Goal: Information Seeking & Learning: Learn about a topic

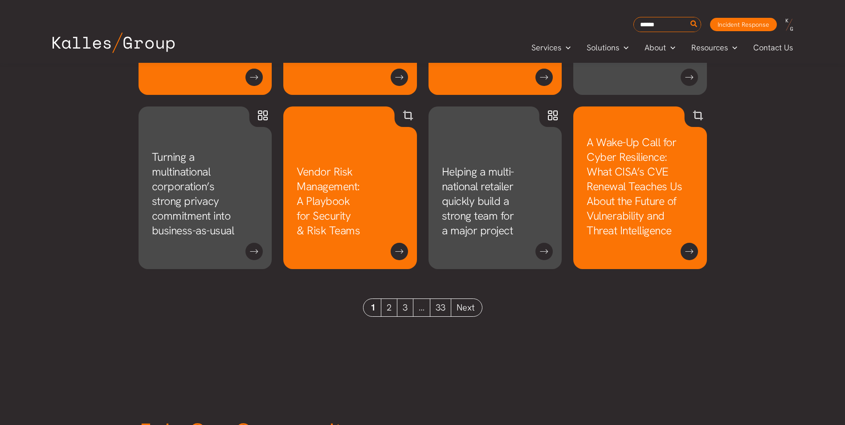
scroll to position [801, 0]
click at [392, 306] on link "2" at bounding box center [389, 306] width 16 height 17
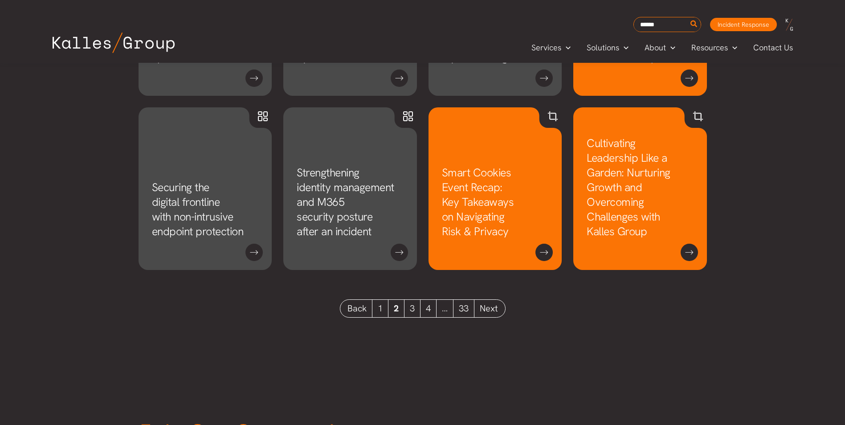
scroll to position [801, 0]
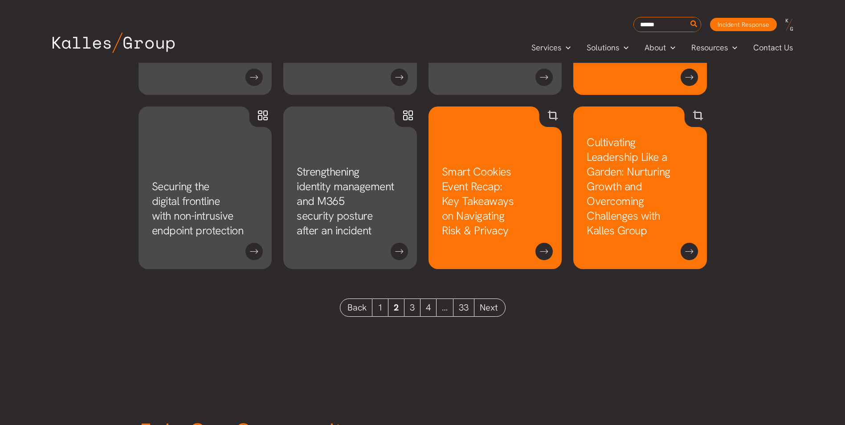
click at [412, 303] on link "3" at bounding box center [412, 307] width 16 height 17
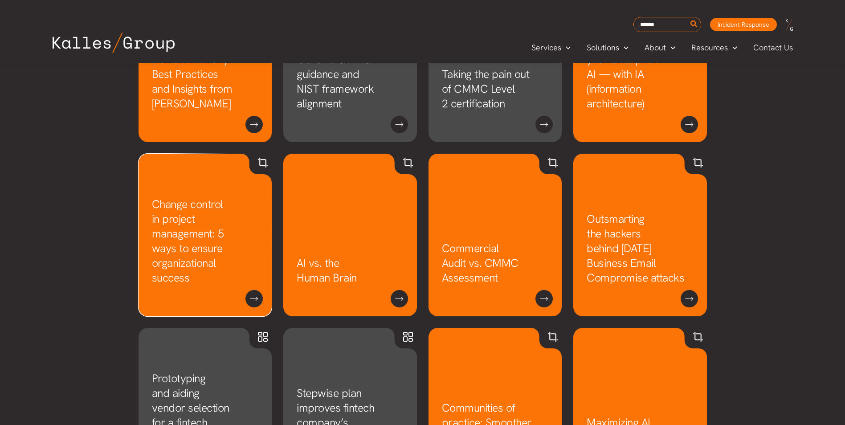
scroll to position [579, 0]
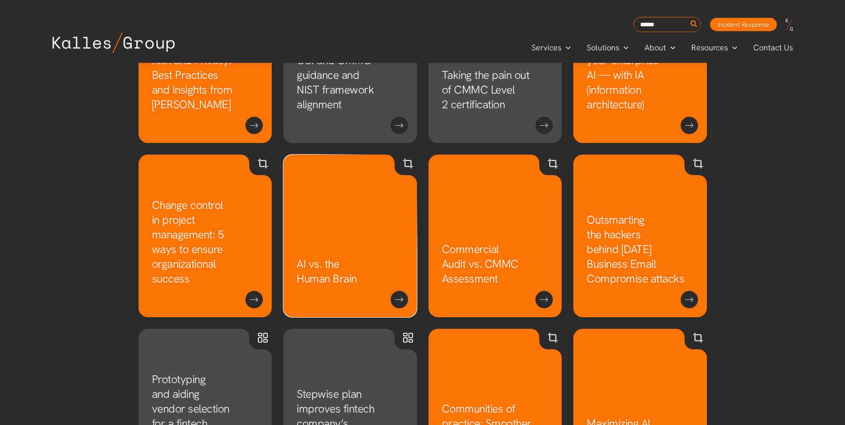
click at [341, 257] on link "AI vs. the Human Brain" at bounding box center [327, 271] width 60 height 29
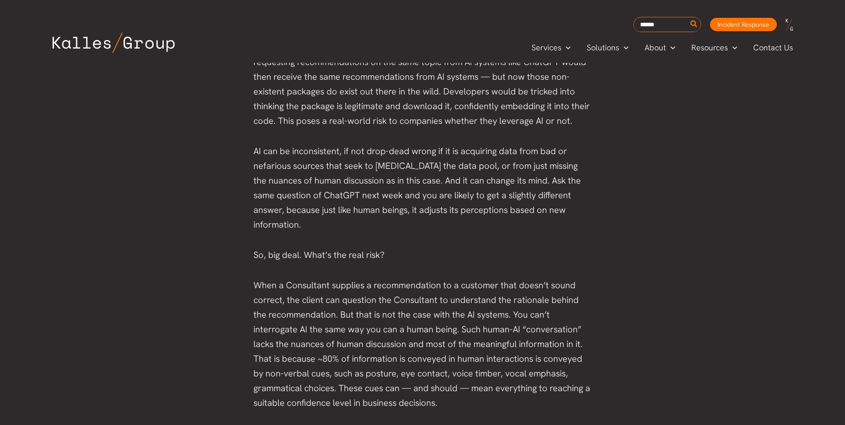
scroll to position [1826, 0]
drag, startPoint x: 494, startPoint y: 286, endPoint x: 451, endPoint y: 297, distance: 44.6
click at [491, 289] on p "When a Consultant supplies a recommendation to a customer that doesn’t sound co…" at bounding box center [422, 344] width 339 height 132
click at [325, 301] on p "When a Consultant supplies a recommendation to a customer that doesn’t sound co…" at bounding box center [422, 344] width 339 height 132
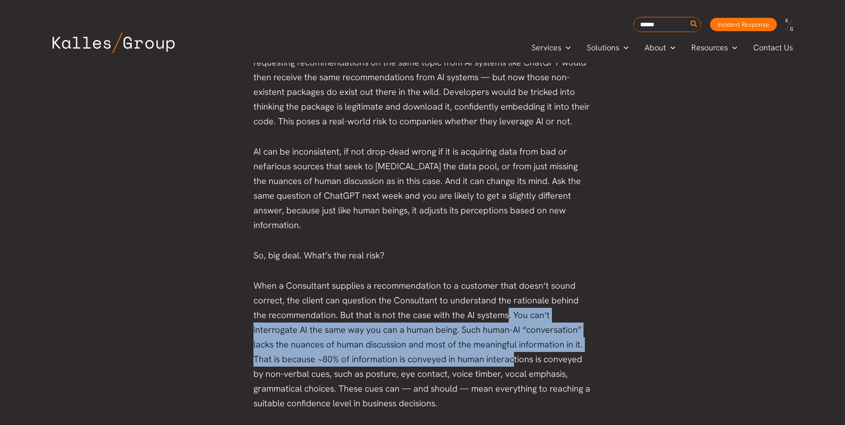
drag, startPoint x: 492, startPoint y: 298, endPoint x: 479, endPoint y: 343, distance: 47.5
click at [479, 343] on p "When a Consultant supplies a recommendation to a customer that doesn’t sound co…" at bounding box center [422, 344] width 339 height 132
click at [294, 318] on p "When a Consultant supplies a recommendation to a customer that doesn’t sound co…" at bounding box center [422, 344] width 339 height 132
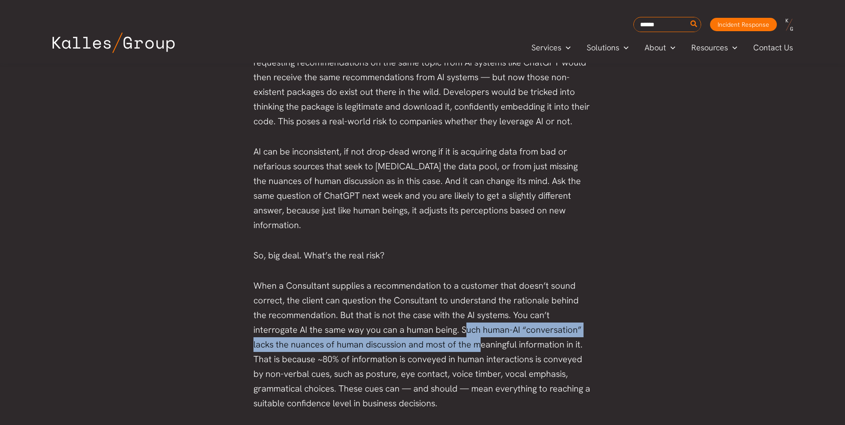
drag, startPoint x: 410, startPoint y: 315, endPoint x: 446, endPoint y: 326, distance: 37.8
click at [446, 326] on p "When a Consultant supplies a recommendation to a customer that doesn’t sound co…" at bounding box center [422, 344] width 339 height 132
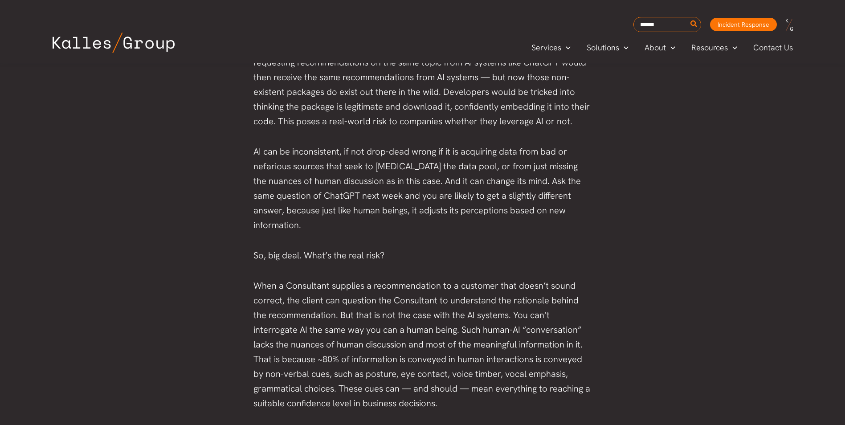
click at [322, 322] on p "When a Consultant supplies a recommendation to a customer that doesn’t sound co…" at bounding box center [422, 344] width 339 height 132
drag, startPoint x: 355, startPoint y: 326, endPoint x: 395, endPoint y: 328, distance: 40.6
click at [395, 328] on p "When a Consultant supplies a recommendation to a customer that doesn’t sound co…" at bounding box center [422, 344] width 339 height 132
click at [292, 326] on p "When a Consultant supplies a recommendation to a customer that doesn’t sound co…" at bounding box center [422, 344] width 339 height 132
drag, startPoint x: 332, startPoint y: 341, endPoint x: 359, endPoint y: 343, distance: 27.3
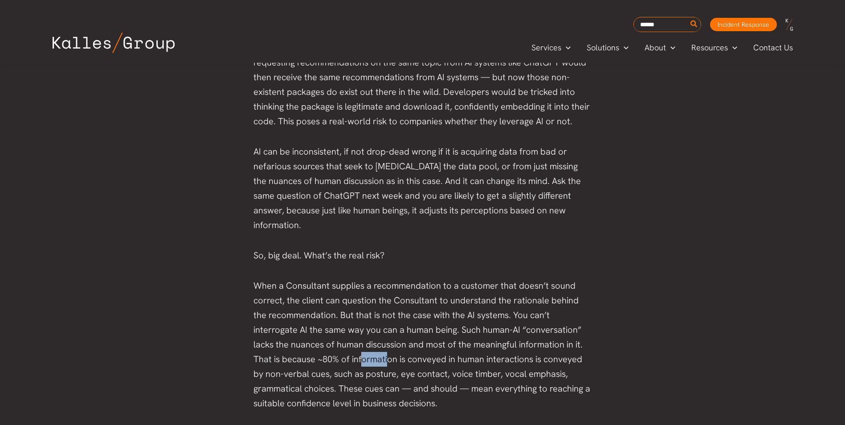
click at [359, 343] on p "When a Consultant supplies a recommendation to a customer that doesn’t sound co…" at bounding box center [422, 344] width 339 height 132
click at [275, 341] on p "When a Consultant supplies a recommendation to a customer that doesn’t sound co…" at bounding box center [422, 344] width 339 height 132
drag, startPoint x: 309, startPoint y: 354, endPoint x: 317, endPoint y: 360, distance: 9.8
click at [317, 360] on p "When a Consultant supplies a recommendation to a customer that doesn’t sound co…" at bounding box center [422, 344] width 339 height 132
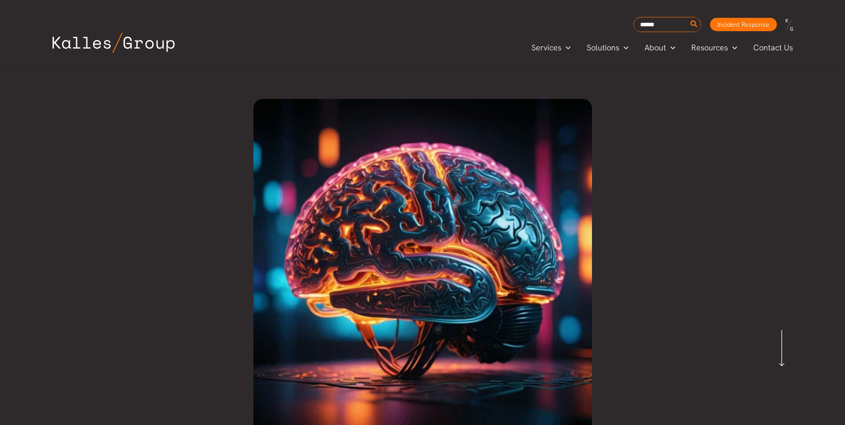
scroll to position [0, 0]
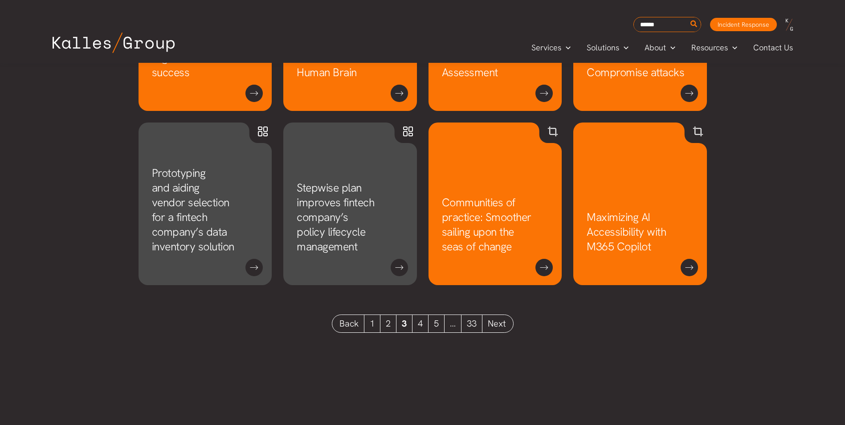
click at [418, 320] on link "4" at bounding box center [420, 323] width 16 height 17
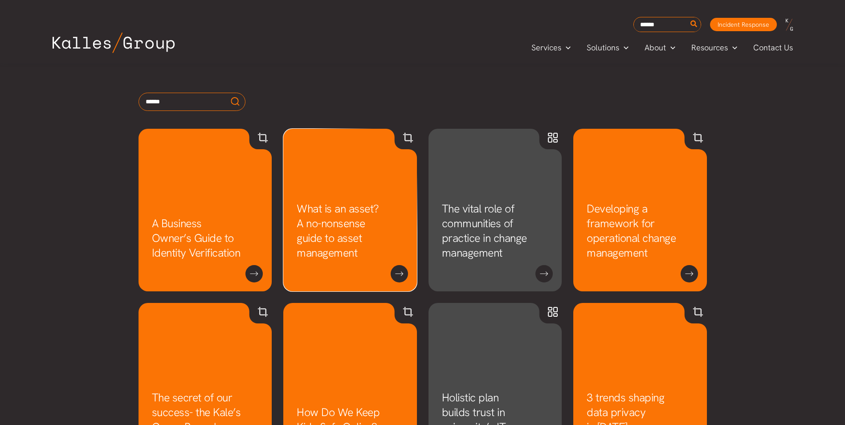
scroll to position [429, 0]
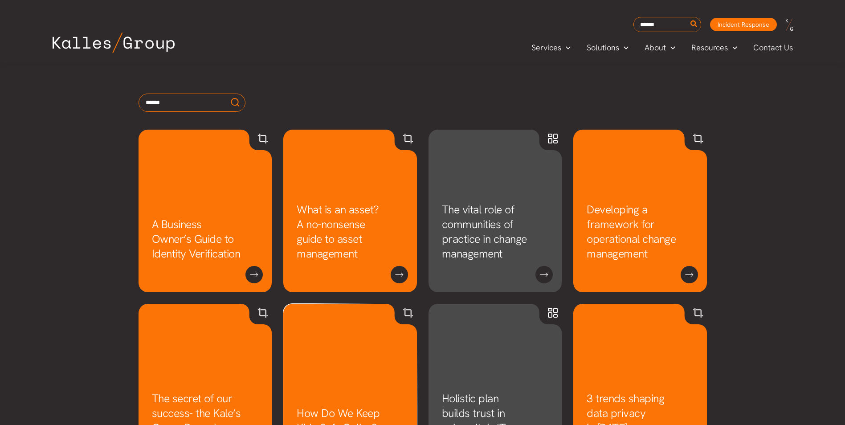
click at [379, 406] on link "How Do We Keep Kids Safe Online?" at bounding box center [338, 420] width 83 height 29
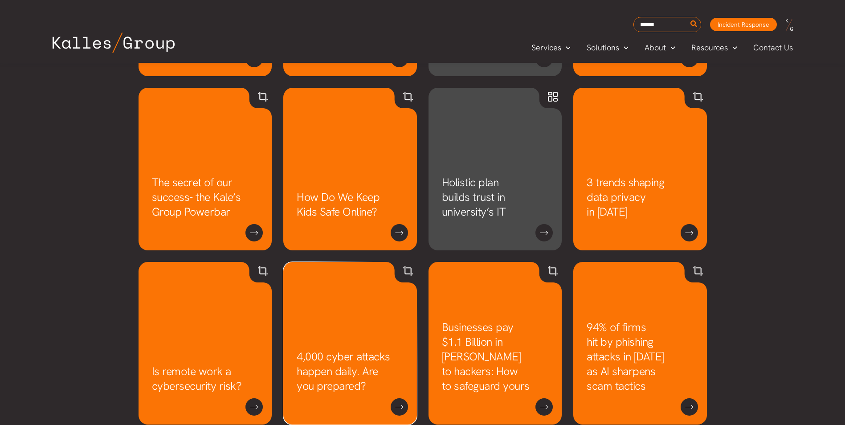
scroll to position [608, 0]
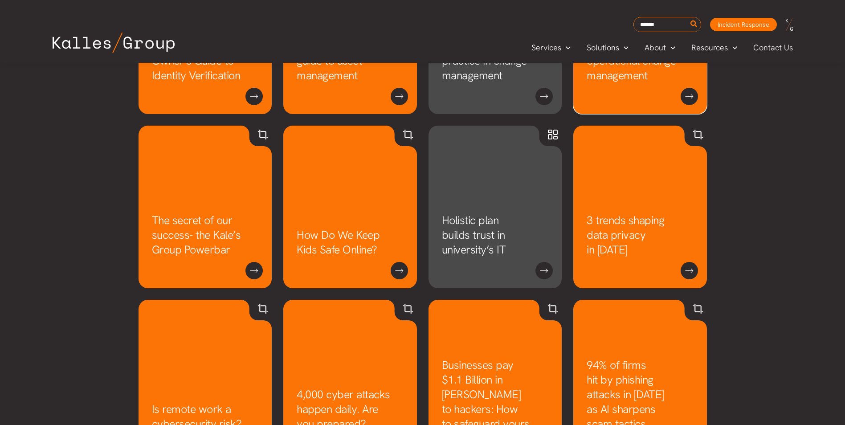
click at [660, 45] on link "Developing a framework for operational change management" at bounding box center [631, 53] width 89 height 59
